Goal: Navigation & Orientation: Go to known website

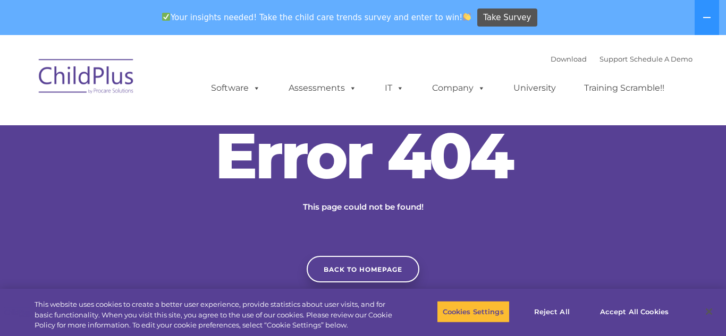
click at [98, 82] on img at bounding box center [86, 78] width 106 height 53
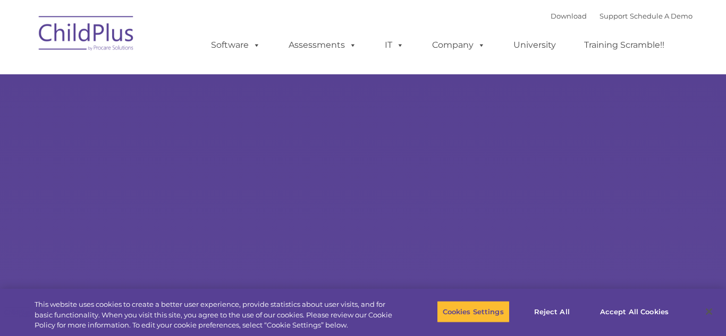
type input ""
select select "MEDIUM"
